Goal: Transaction & Acquisition: Purchase product/service

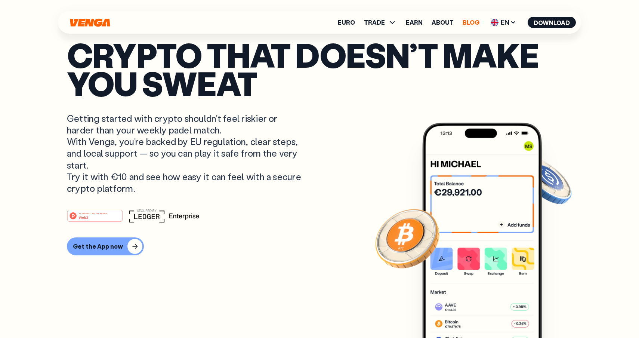
click at [475, 22] on link "Blog" at bounding box center [471, 22] width 17 height 6
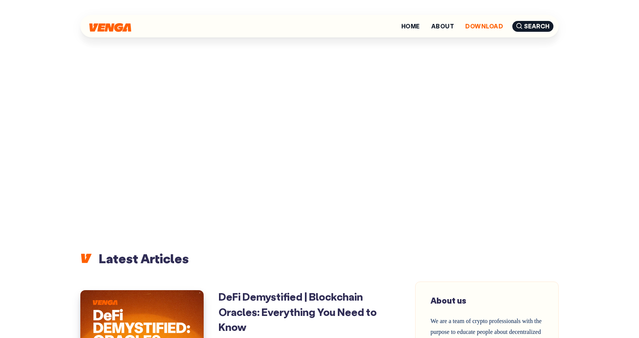
click at [481, 25] on link "Download" at bounding box center [485, 26] width 38 height 6
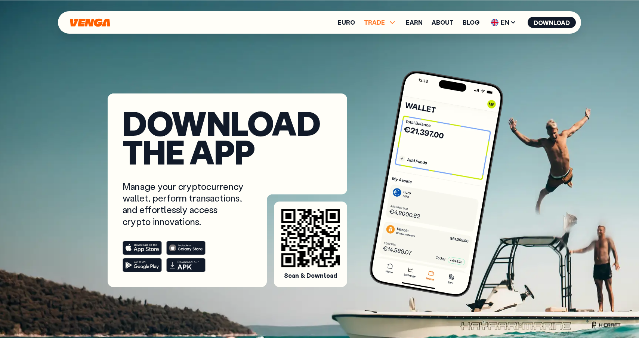
click at [381, 22] on span "TRADE" at bounding box center [374, 22] width 21 height 6
click at [385, 40] on link "Buy" at bounding box center [380, 39] width 11 height 8
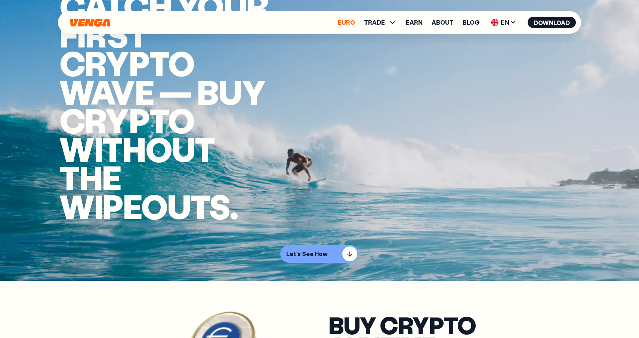
click at [350, 24] on link "Euro" at bounding box center [346, 22] width 17 height 6
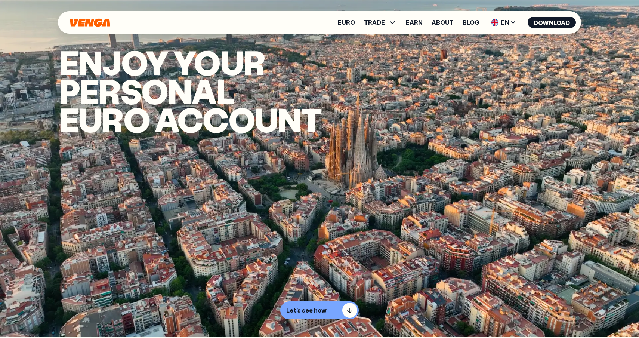
scroll to position [0, 0]
click at [105, 24] on icon "Home" at bounding box center [90, 22] width 40 height 8
